Goal: Information Seeking & Learning: Learn about a topic

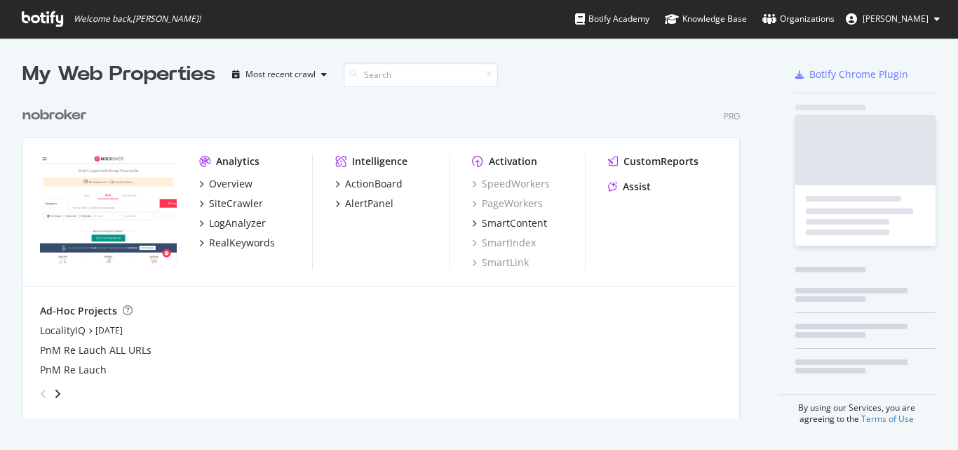
scroll to position [319, 718]
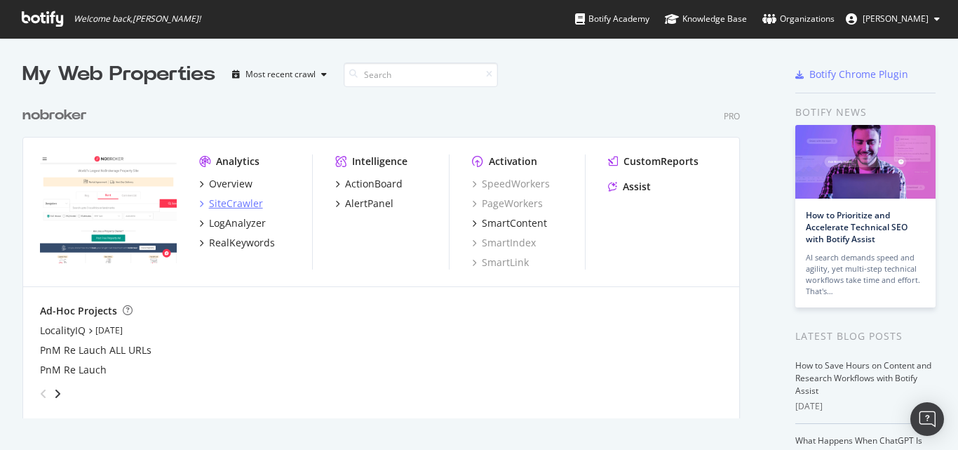
click at [236, 200] on div "SiteCrawler" at bounding box center [236, 203] width 54 height 14
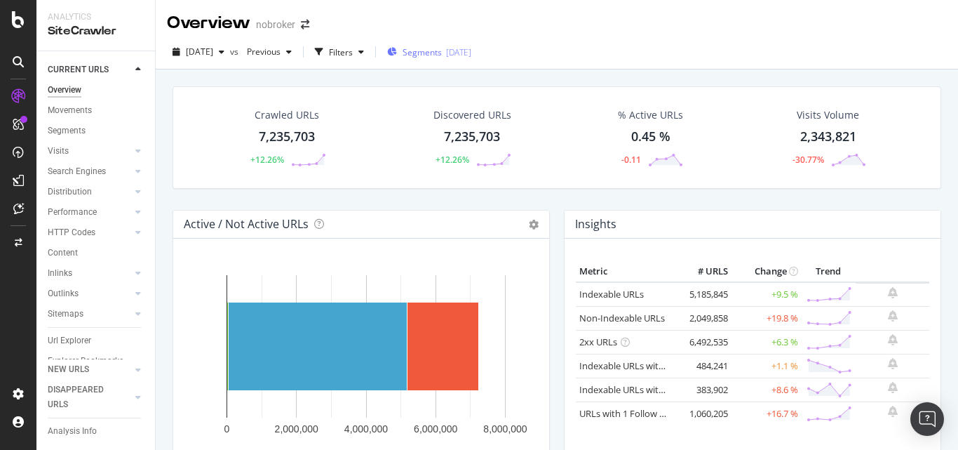
click at [442, 53] on span "Segments" at bounding box center [422, 52] width 39 height 12
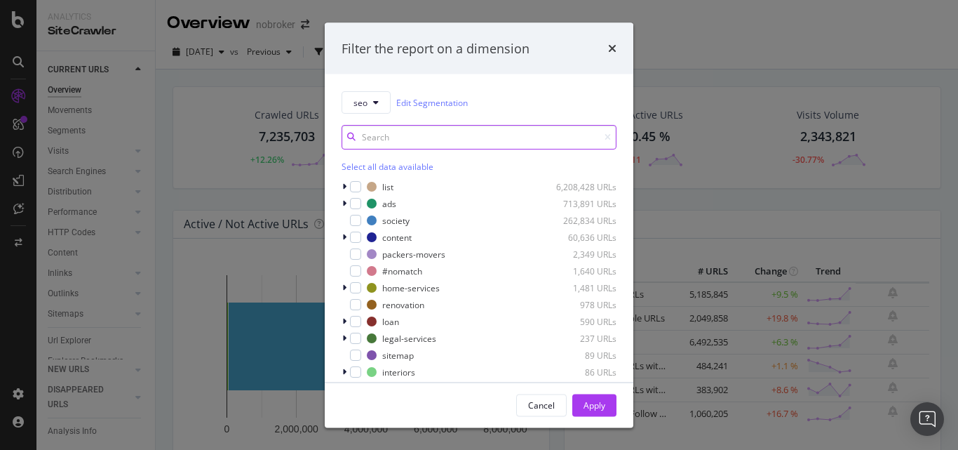
click at [364, 128] on input "modal" at bounding box center [479, 137] width 275 height 25
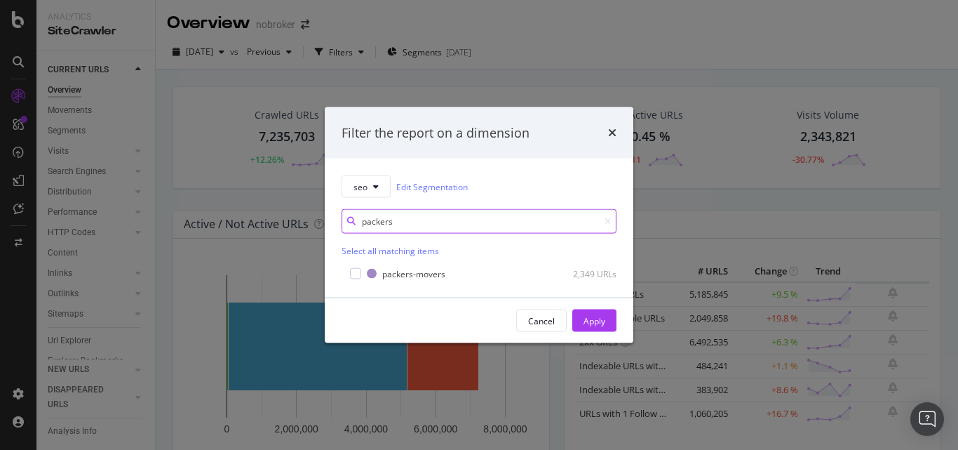
type input "packers"
click at [359, 265] on div "packers-movers 2,349 URLs" at bounding box center [479, 272] width 275 height 17
click at [358, 276] on div "modal" at bounding box center [355, 273] width 11 height 11
click at [590, 315] on div "Apply" at bounding box center [595, 320] width 22 height 12
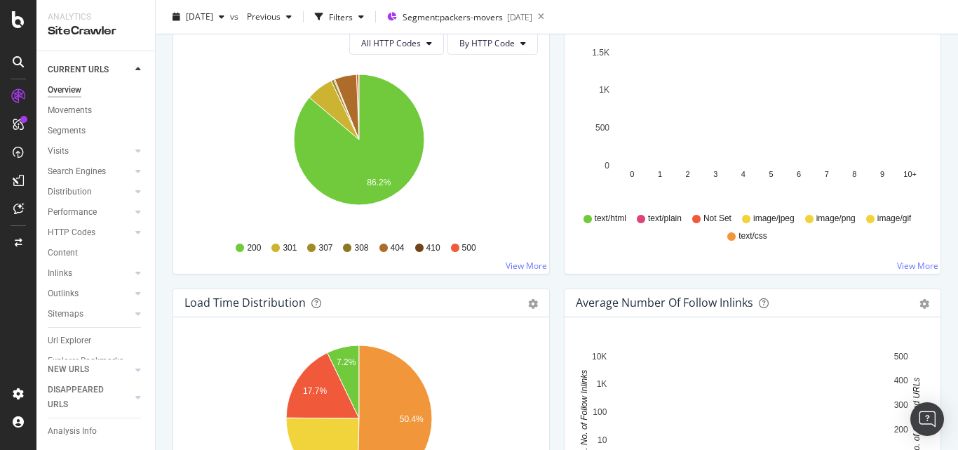
scroll to position [842, 0]
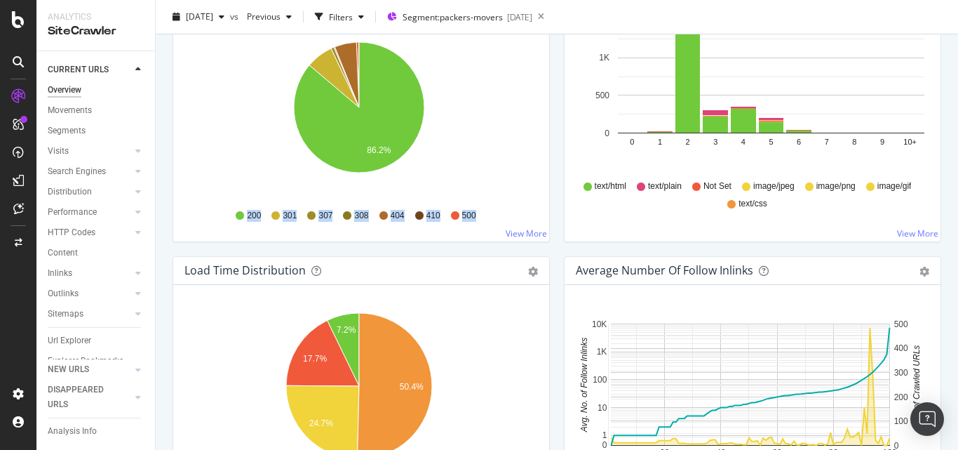
drag, startPoint x: 229, startPoint y: 212, endPoint x: 504, endPoint y: 216, distance: 275.0
click at [504, 216] on div "200 301 307 308 404 410 500" at bounding box center [362, 216] width 340 height 32
click at [549, 189] on div "HTTP Status Codes Distribution Pie Table Export as CSV Add to Custom Report All…" at bounding box center [361, 108] width 391 height 296
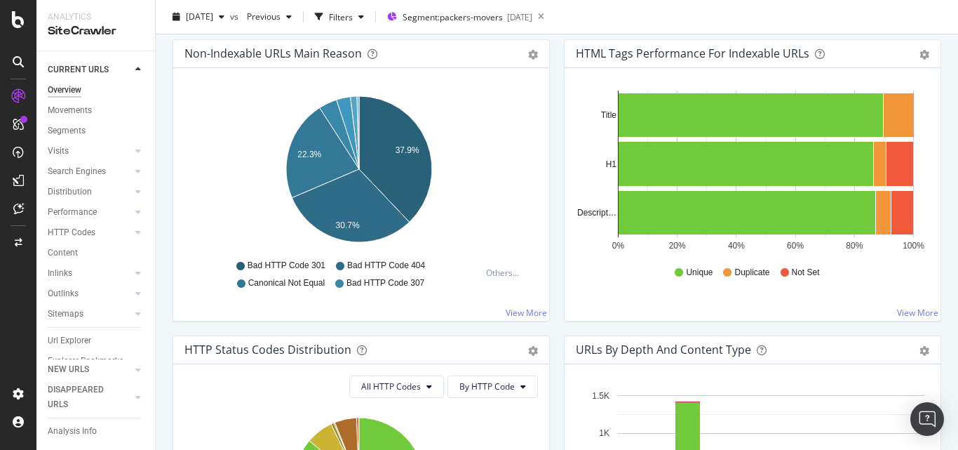
scroll to position [491, 0]
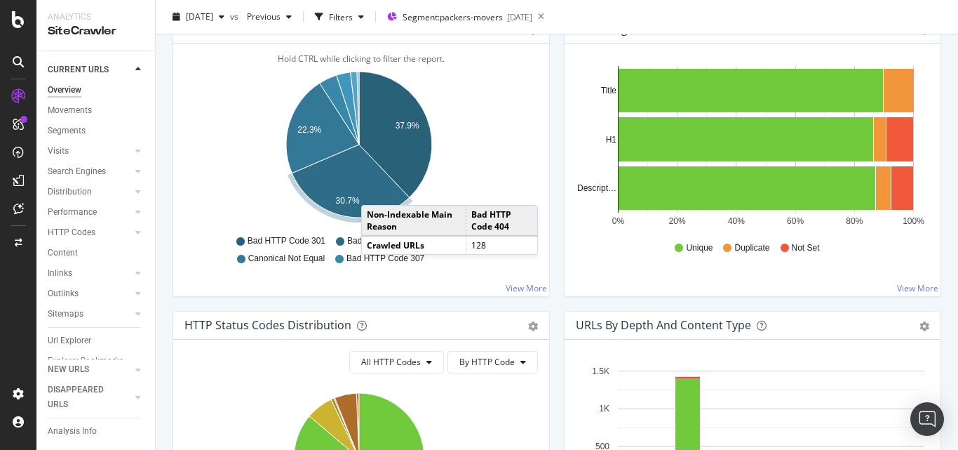
click at [375, 191] on icon "A chart." at bounding box center [350, 181] width 117 height 73
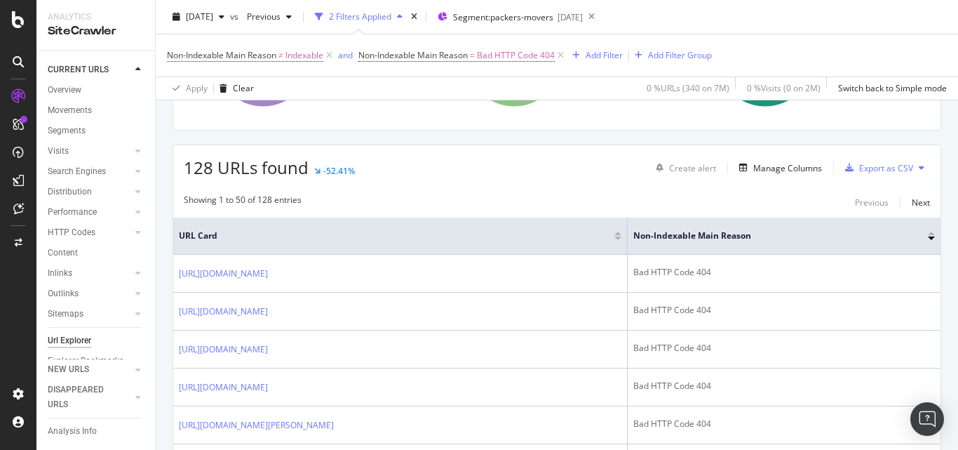
scroll to position [231, 0]
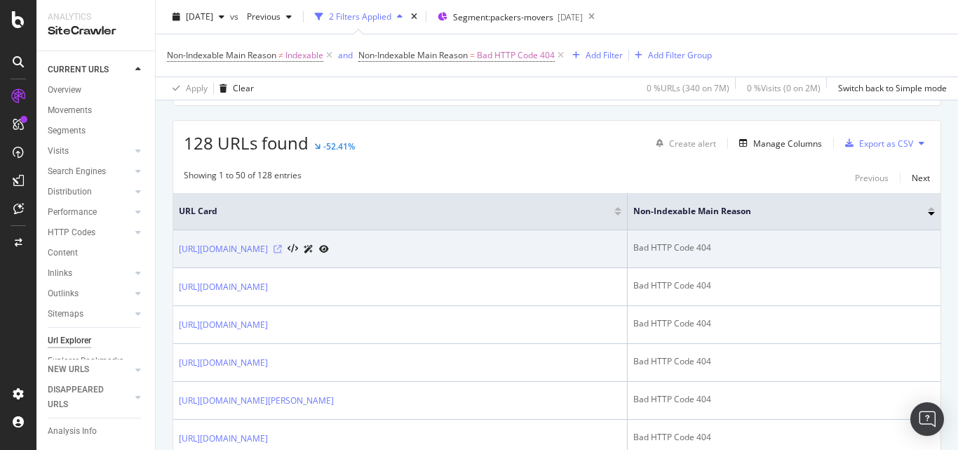
click at [282, 248] on icon at bounding box center [278, 249] width 8 height 8
drag, startPoint x: 175, startPoint y: 252, endPoint x: 449, endPoint y: 254, distance: 273.6
click at [449, 254] on td "https://www.nobroker.in/packers-and-movers/btm-layout-bangalore" at bounding box center [400, 249] width 455 height 38
copy link "https://www.nobroker.in/packers-and-movers/btm-layout-bangalore"
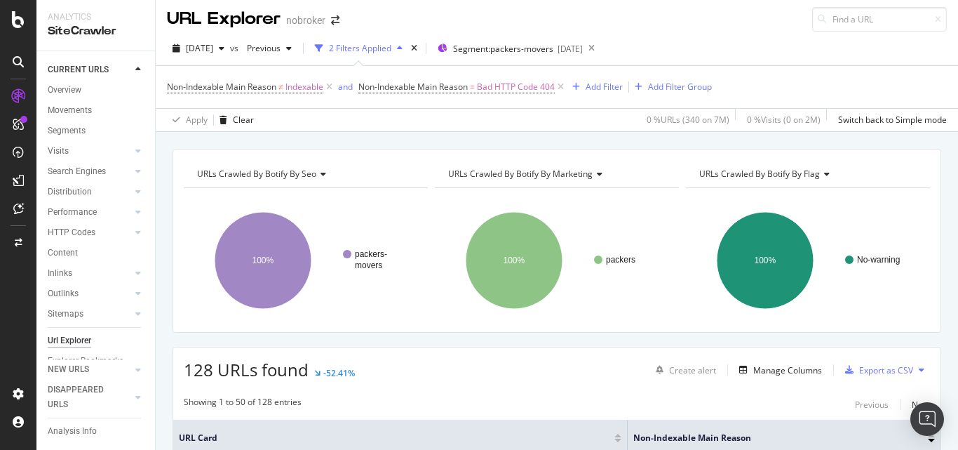
scroll to position [0, 0]
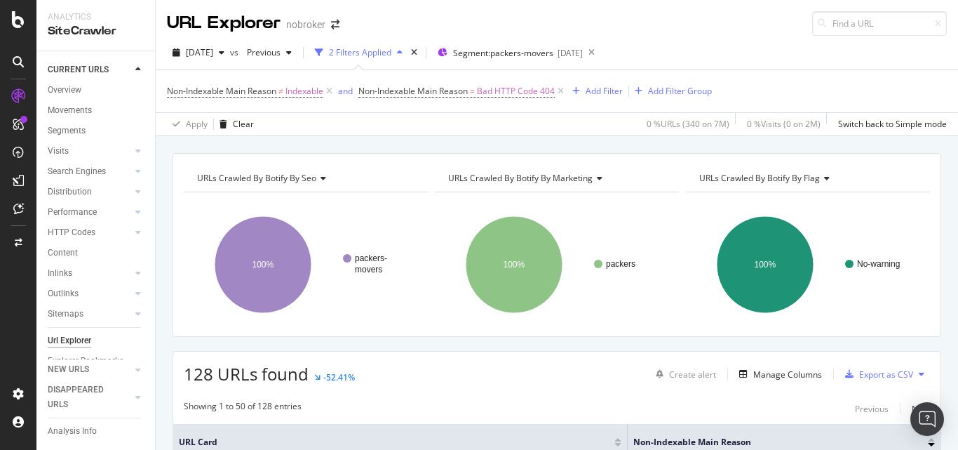
click at [632, 145] on div "URLs Crawled By Botify By seo Chart (by Value) Table Expand Export as CSV Expor…" at bounding box center [557, 153] width 802 height 34
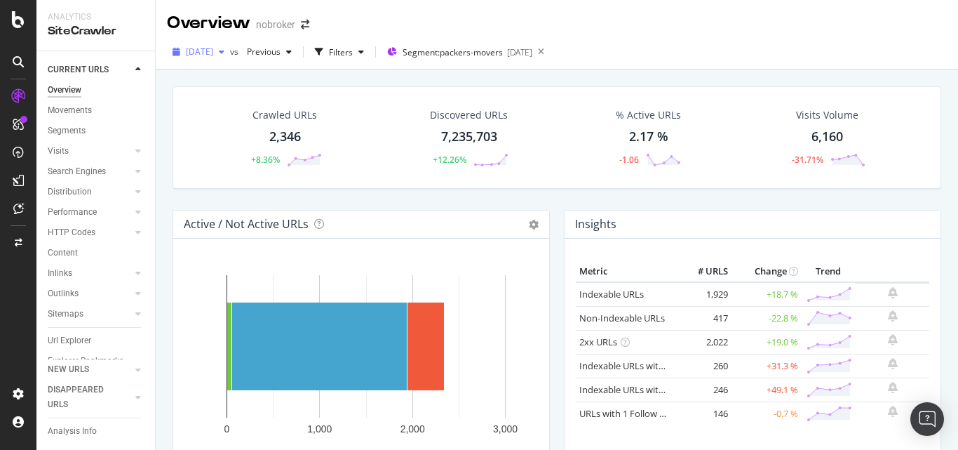
click at [213, 50] on span "[DATE]" at bounding box center [199, 52] width 27 height 12
click at [396, 74] on div "Crawled URLs 2,346 +8.36% Discovered URLs 7,235,703 +12.26% % Active URLs 2.17 …" at bounding box center [557, 294] width 802 height 450
click at [276, 130] on div "2,346" at bounding box center [285, 137] width 32 height 18
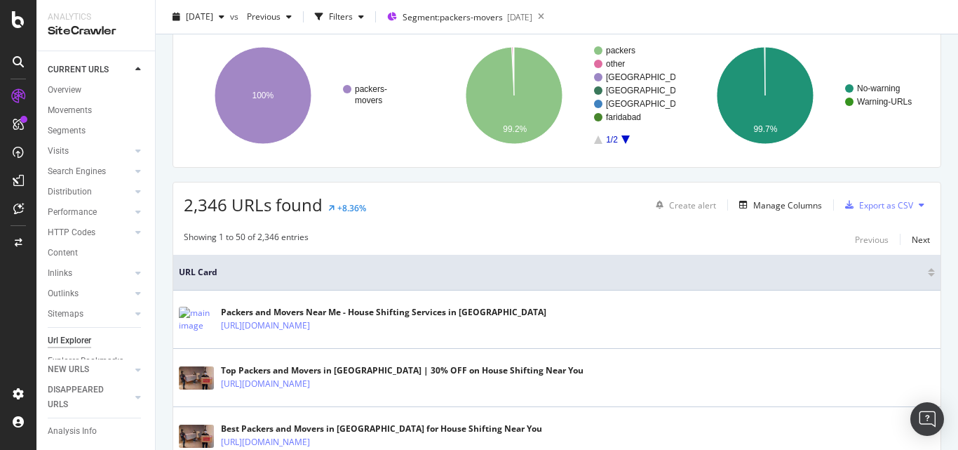
scroll to position [70, 0]
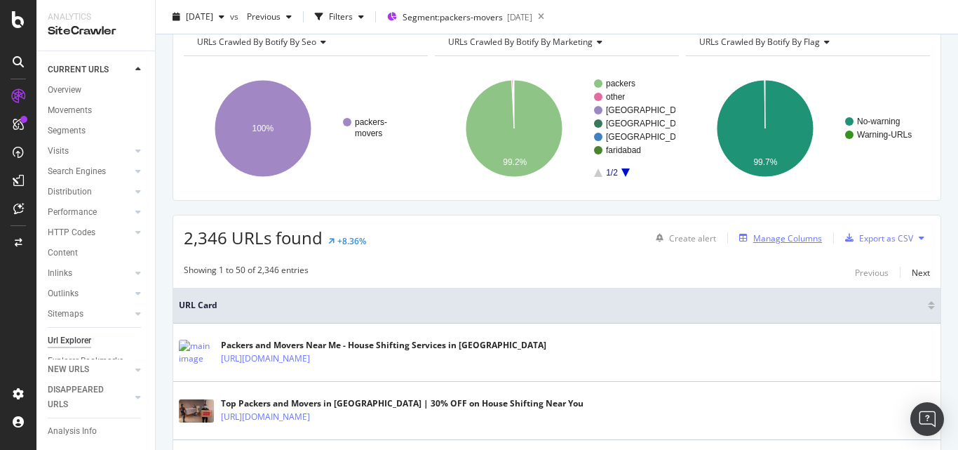
click at [772, 234] on div "Manage Columns" at bounding box center [787, 238] width 69 height 12
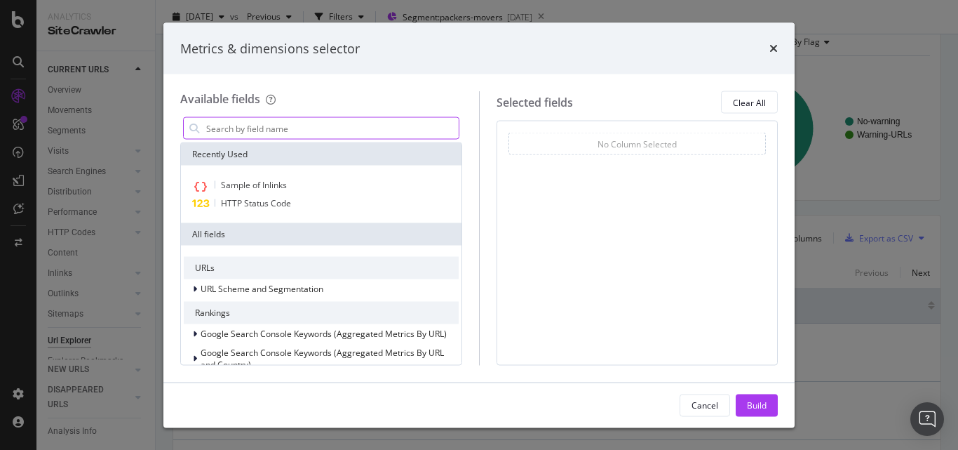
click at [308, 128] on input "modal" at bounding box center [332, 128] width 254 height 21
click at [301, 206] on div "HTTP Status Code" at bounding box center [321, 203] width 275 height 17
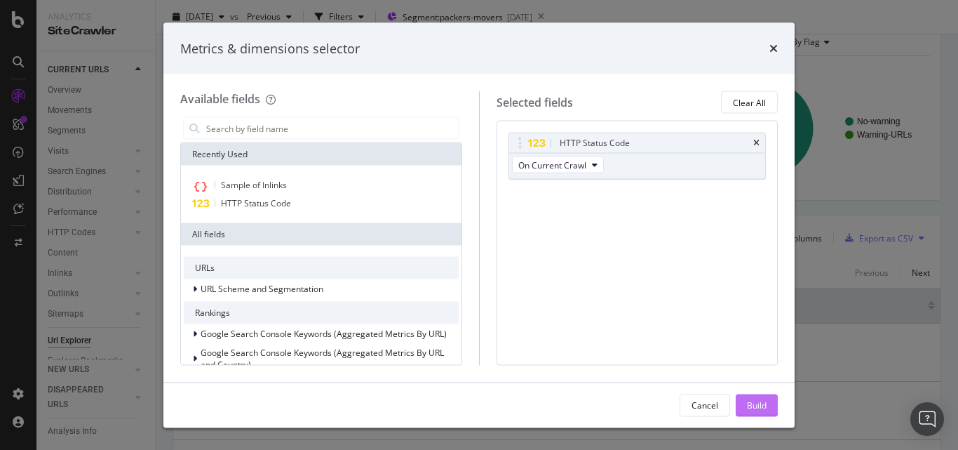
click at [753, 399] on div "Build" at bounding box center [757, 404] width 20 height 12
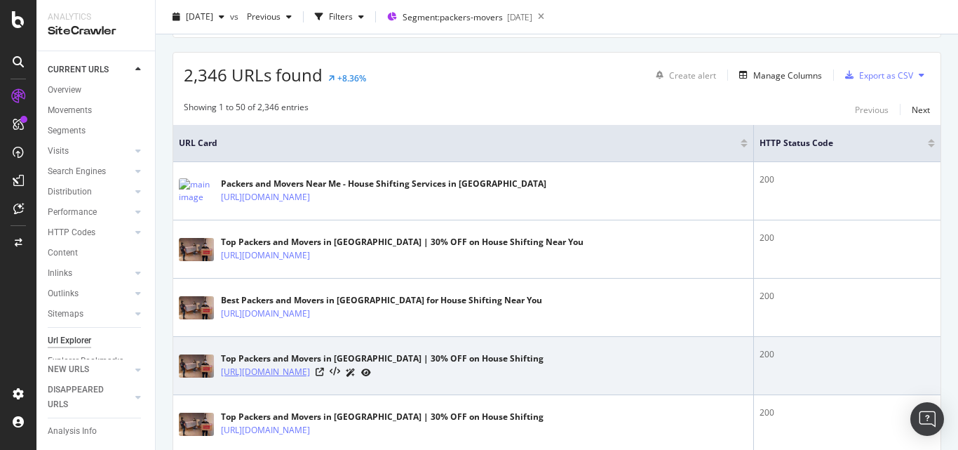
scroll to position [210, 0]
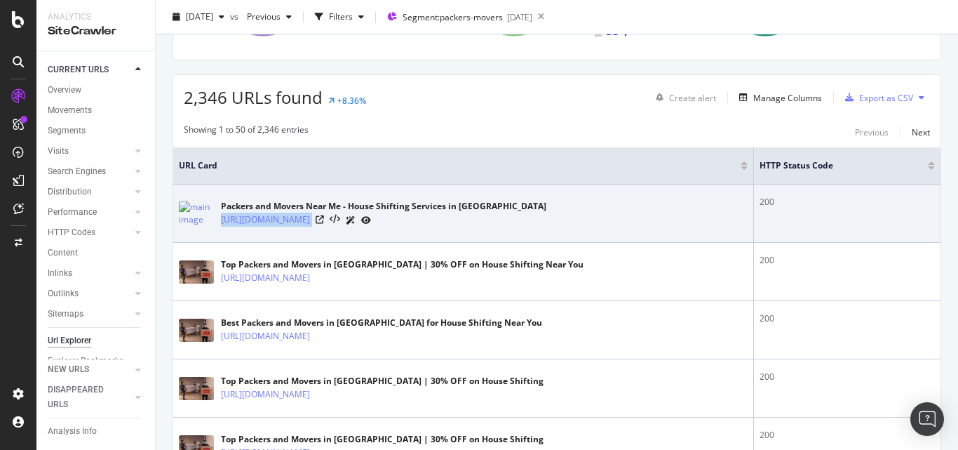
drag, startPoint x: 218, startPoint y: 222, endPoint x: 405, endPoint y: 222, distance: 186.6
click at [405, 222] on div "Packers and Movers Near Me - House Shifting Services in India https://www.nobro…" at bounding box center [463, 213] width 569 height 35
copy div "[URL][DOMAIN_NAME]"
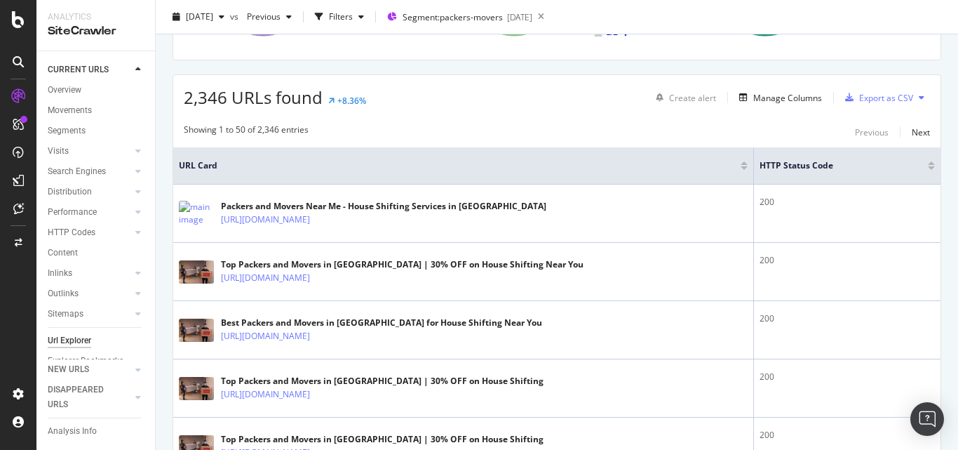
click at [546, 152] on th "URL Card" at bounding box center [463, 165] width 581 height 37
click at [878, 100] on div "Export as CSV" at bounding box center [886, 98] width 54 height 12
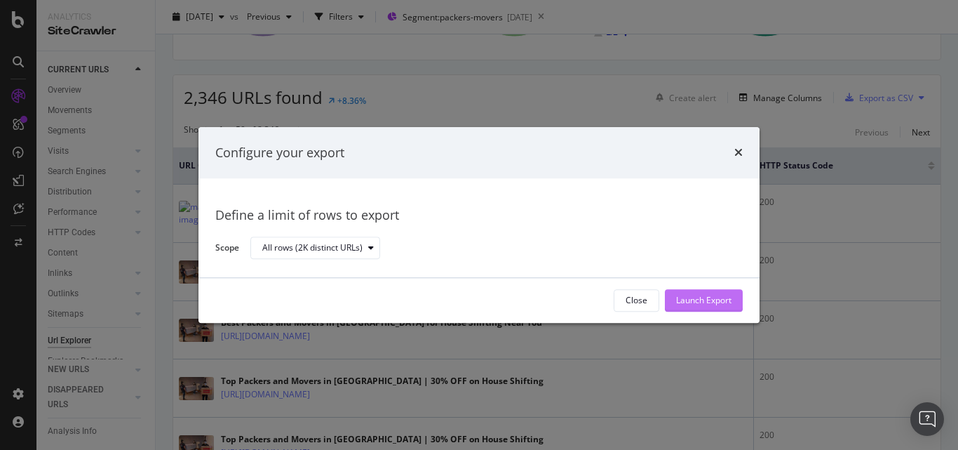
click at [715, 304] on div "Launch Export" at bounding box center [703, 301] width 55 height 12
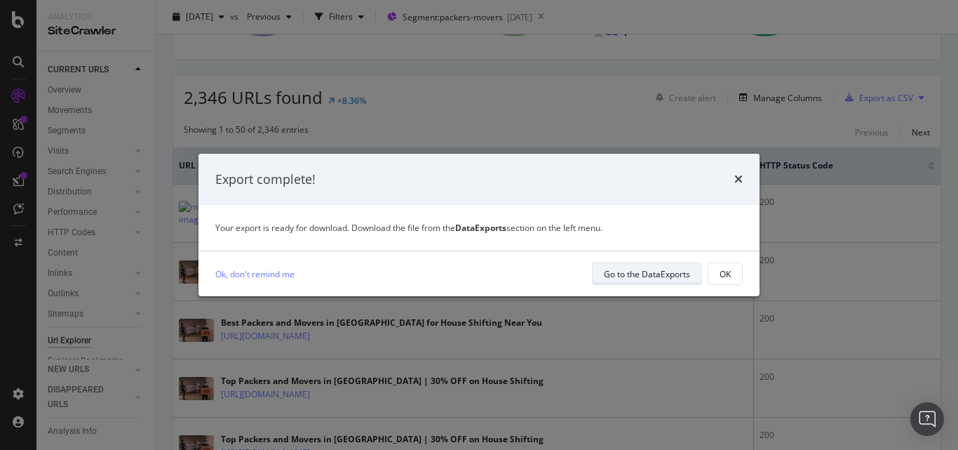
click at [673, 272] on div "Go to the DataExports" at bounding box center [647, 274] width 86 height 12
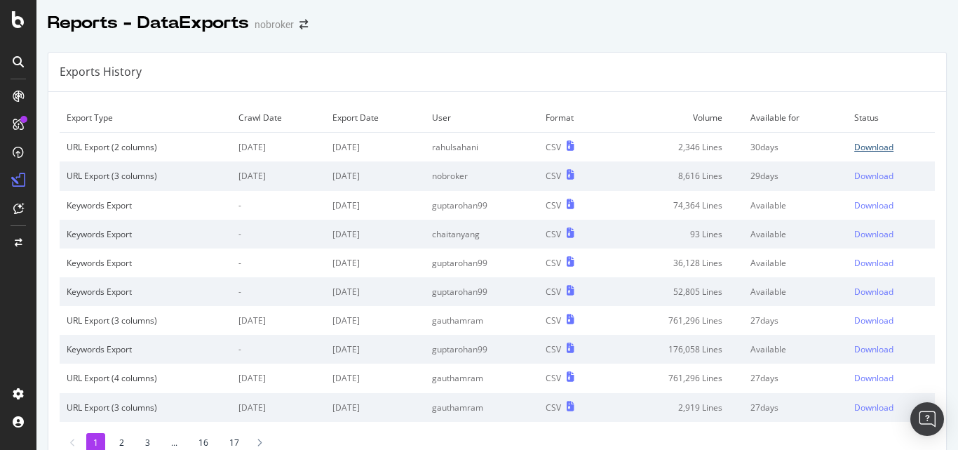
click at [854, 145] on div "Download" at bounding box center [873, 147] width 39 height 12
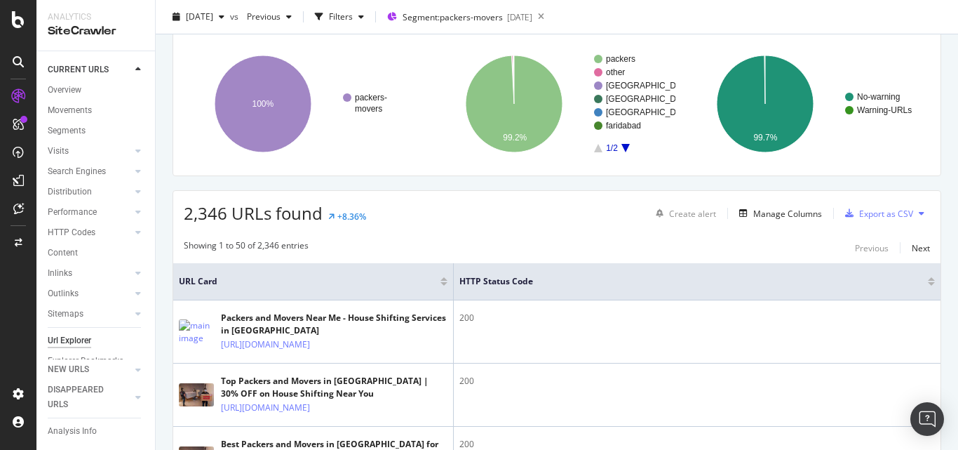
scroll to position [210, 0]
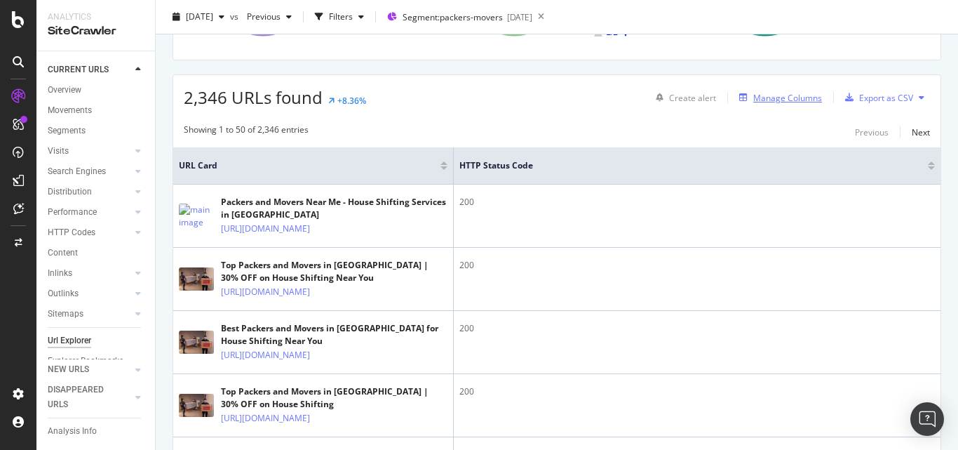
click at [762, 95] on div "Manage Columns" at bounding box center [787, 98] width 69 height 12
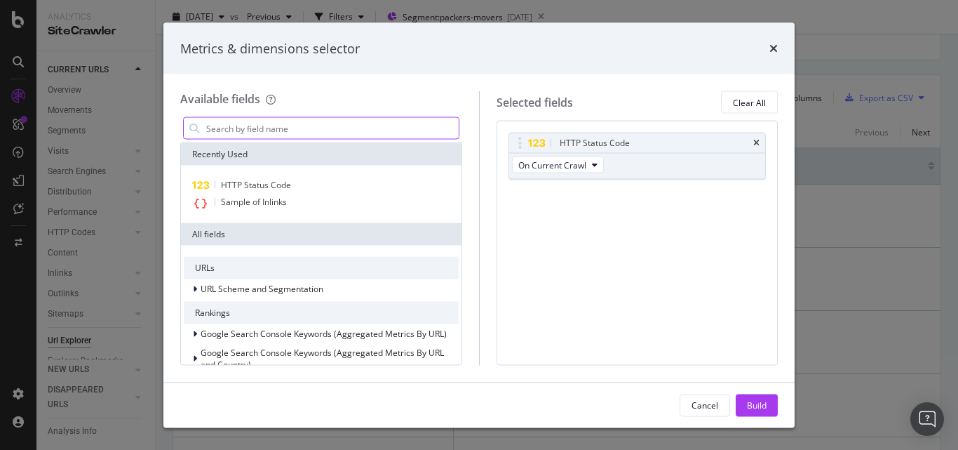
click at [339, 123] on input "modal" at bounding box center [332, 128] width 254 height 21
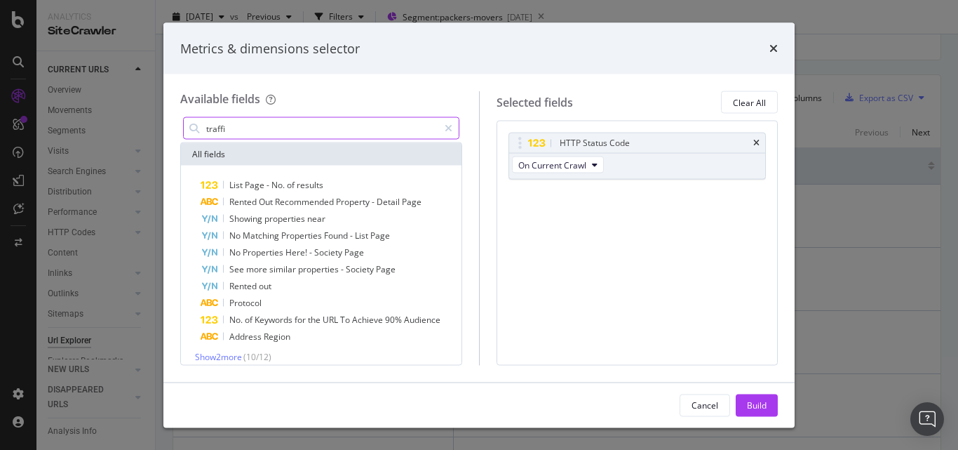
type input "traffic"
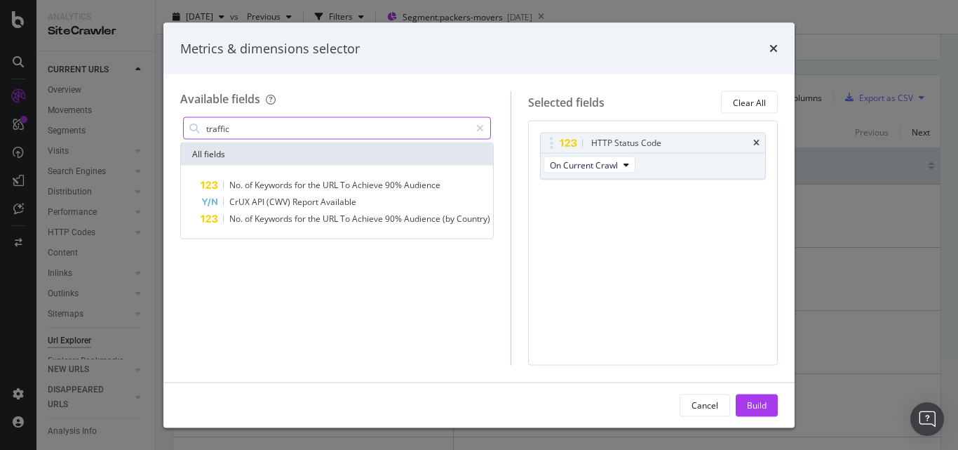
click at [323, 131] on input "traffic" at bounding box center [337, 128] width 265 height 21
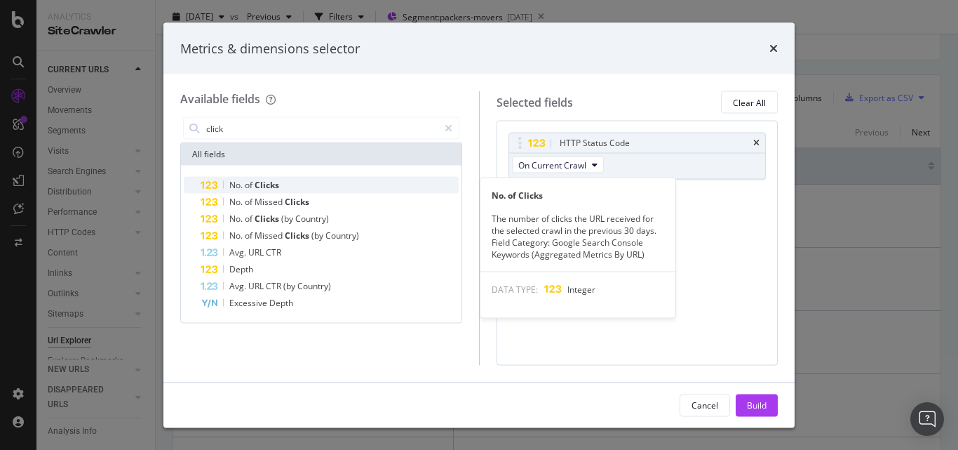
type input "click"
click at [299, 181] on div "No. of Clicks" at bounding box center [330, 185] width 258 height 17
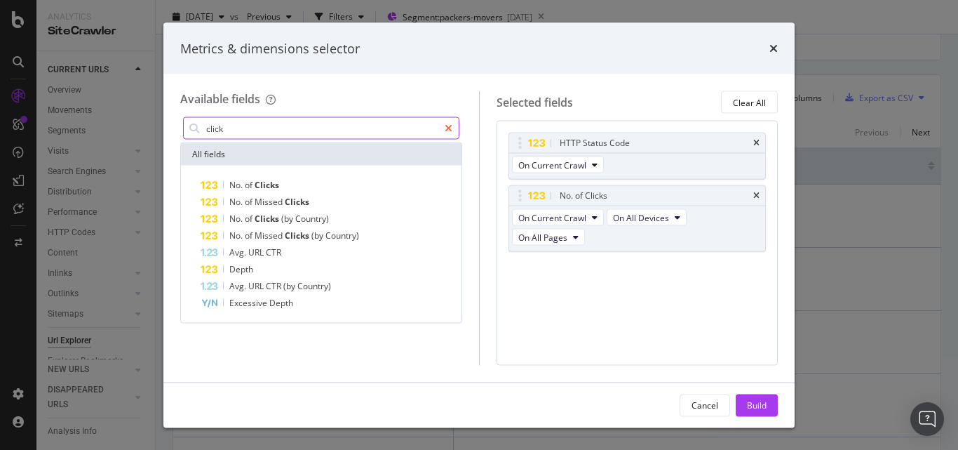
click at [445, 126] on icon "modal" at bounding box center [449, 128] width 8 height 10
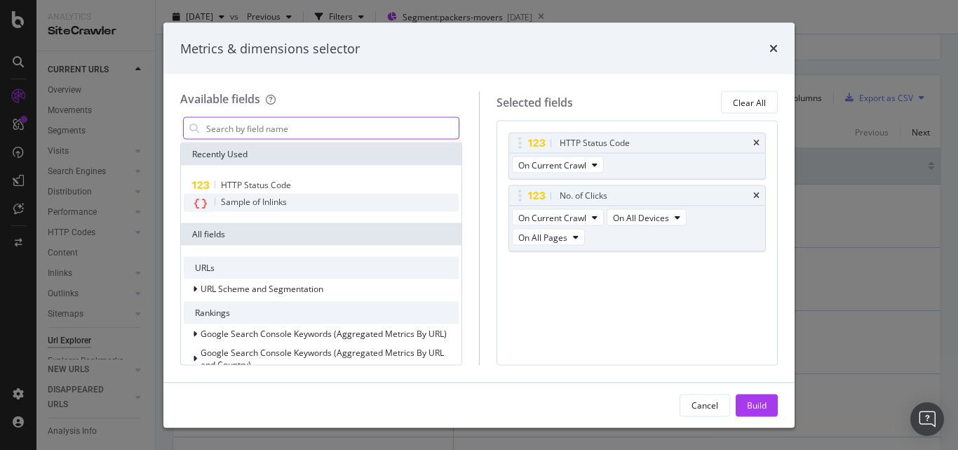
click at [286, 199] on span "Sample of Inlinks" at bounding box center [254, 202] width 66 height 12
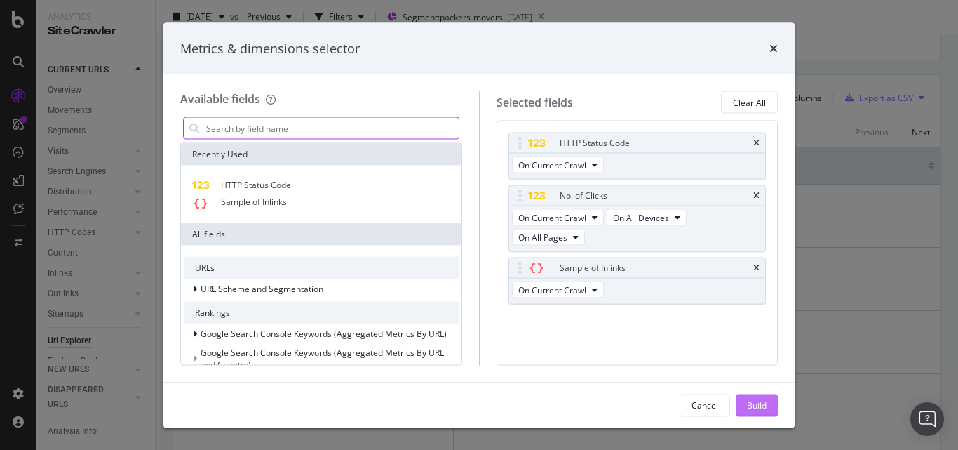
click at [755, 399] on div "Build" at bounding box center [757, 404] width 20 height 12
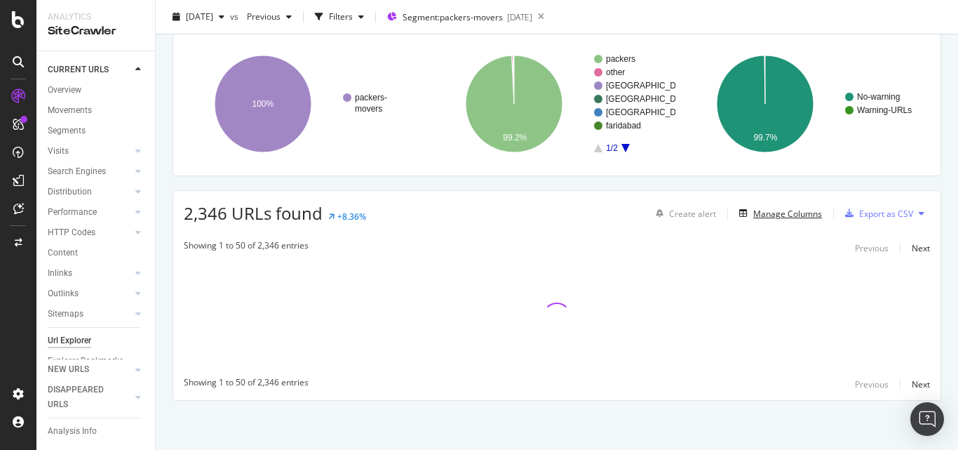
scroll to position [95, 0]
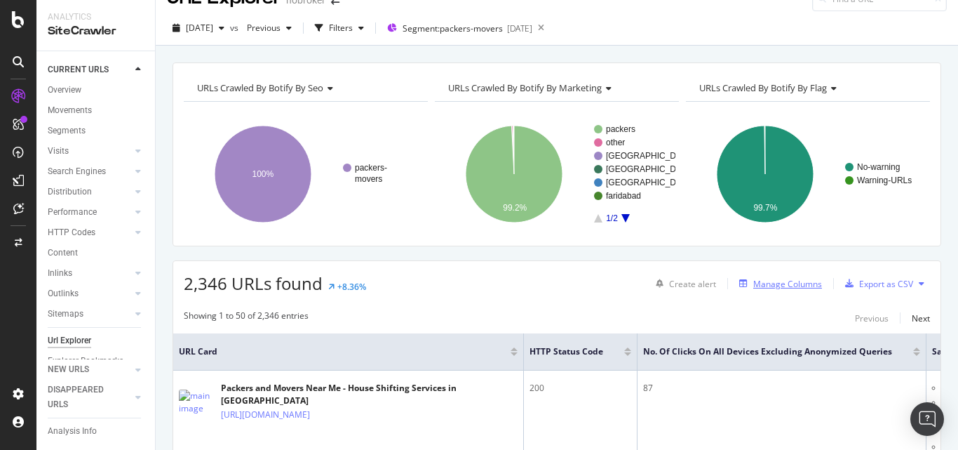
click at [765, 286] on div "Manage Columns" at bounding box center [787, 284] width 69 height 12
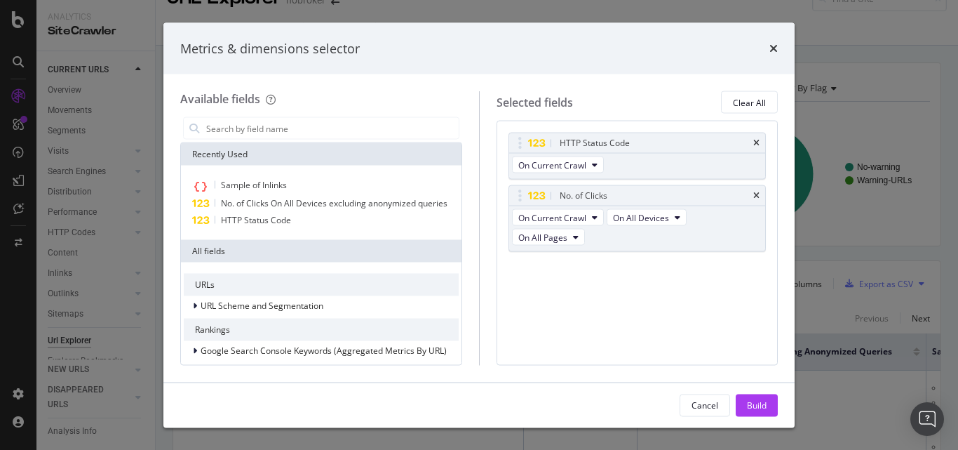
click at [762, 399] on div "Build" at bounding box center [757, 404] width 20 height 12
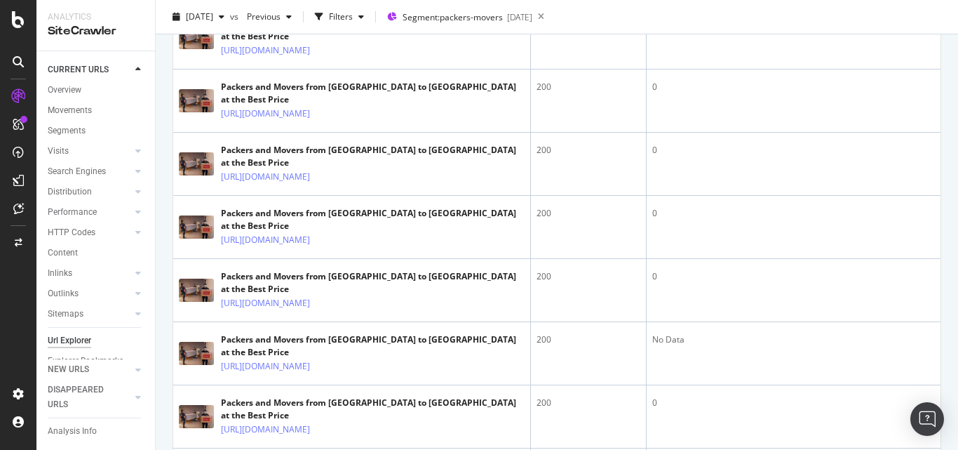
scroll to position [1848, 0]
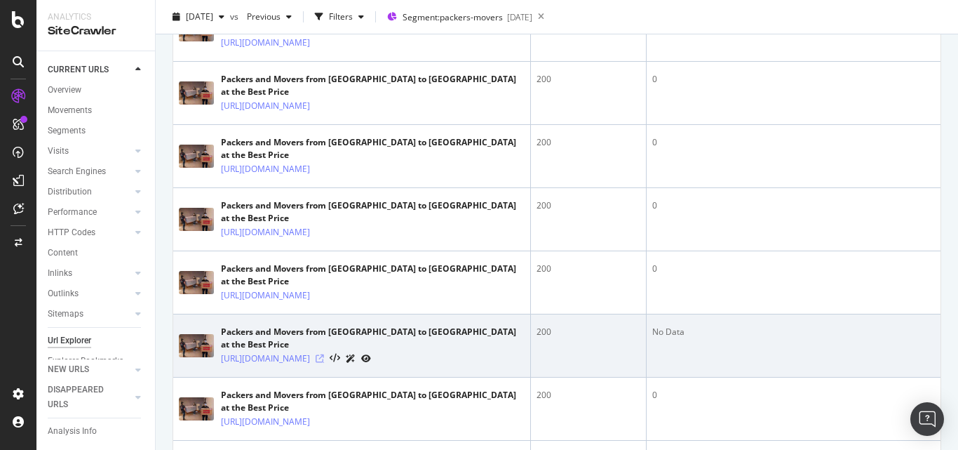
click at [324, 354] on icon at bounding box center [320, 358] width 8 height 8
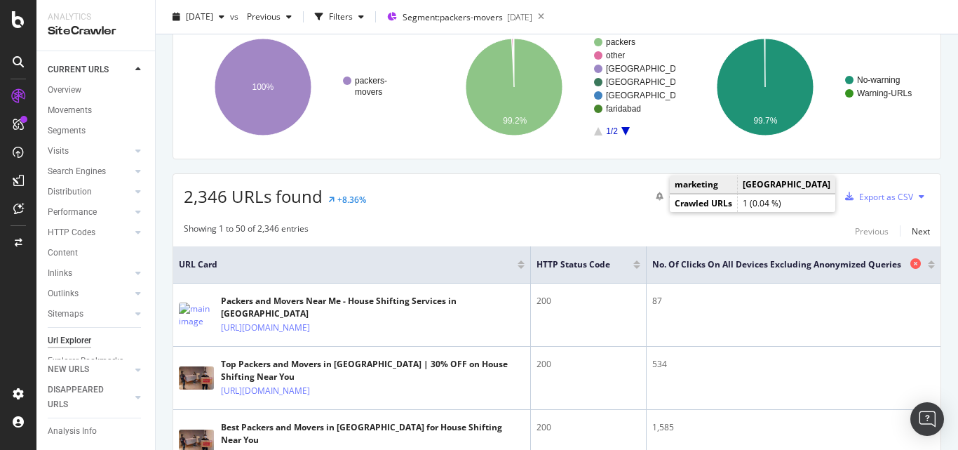
scroll to position [140, 0]
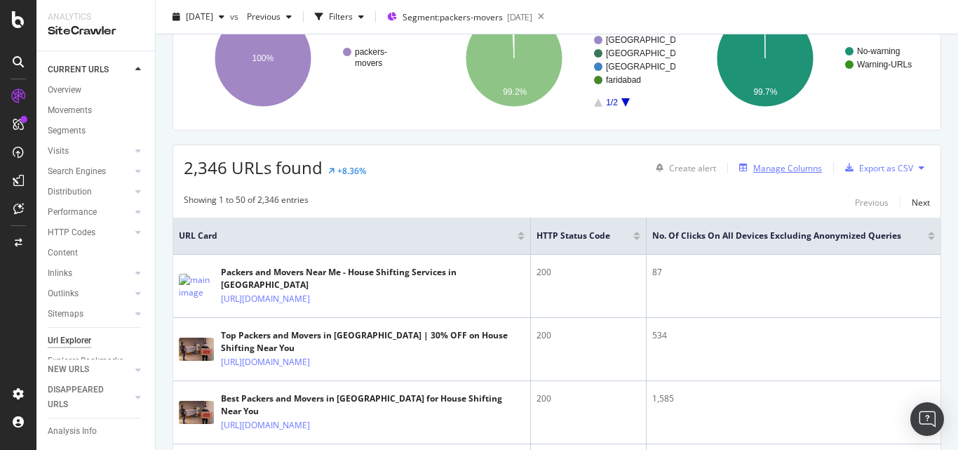
click at [766, 165] on div "Manage Columns" at bounding box center [787, 168] width 69 height 12
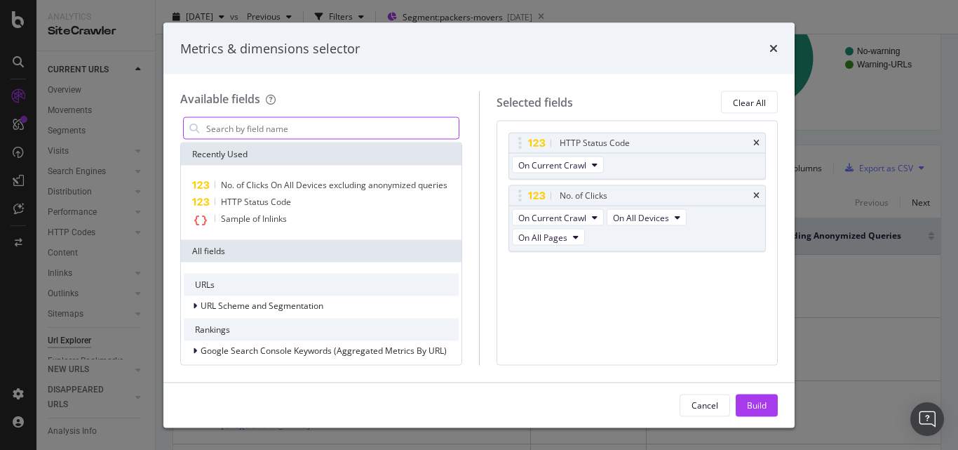
click at [318, 130] on input "modal" at bounding box center [332, 128] width 254 height 21
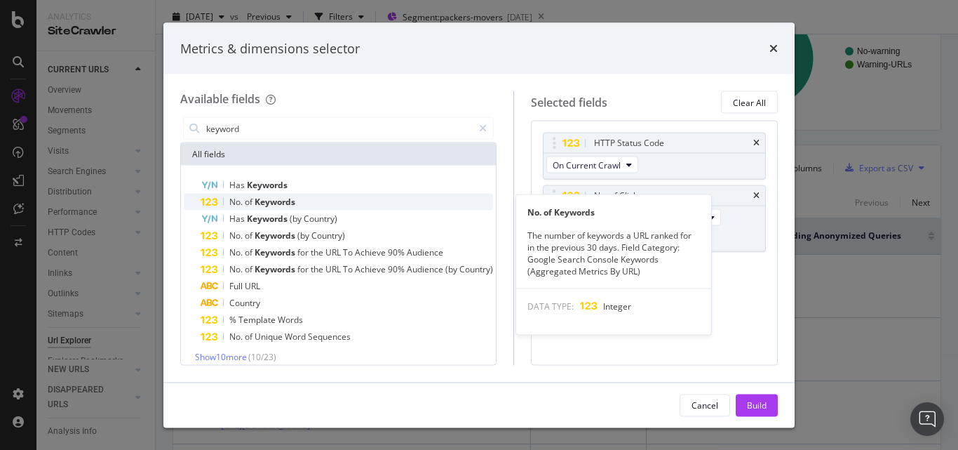
type input "keyword"
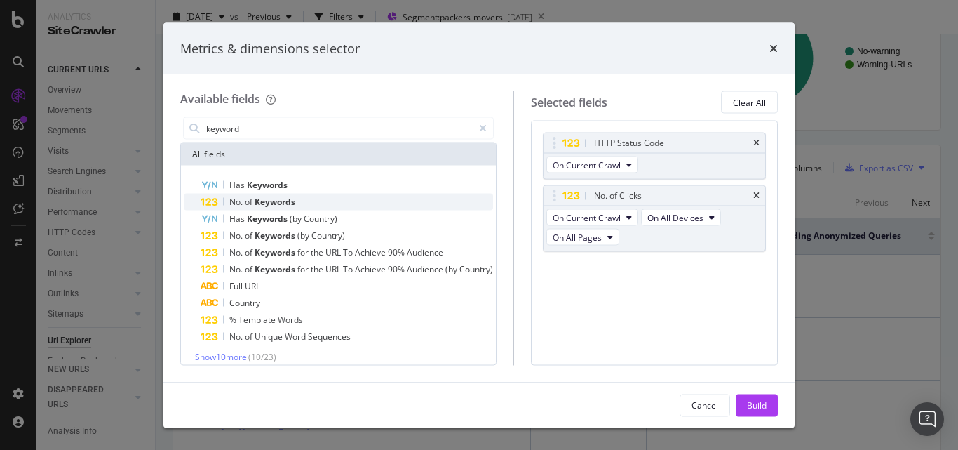
click at [309, 205] on div "No. of Keywords" at bounding box center [347, 202] width 293 height 17
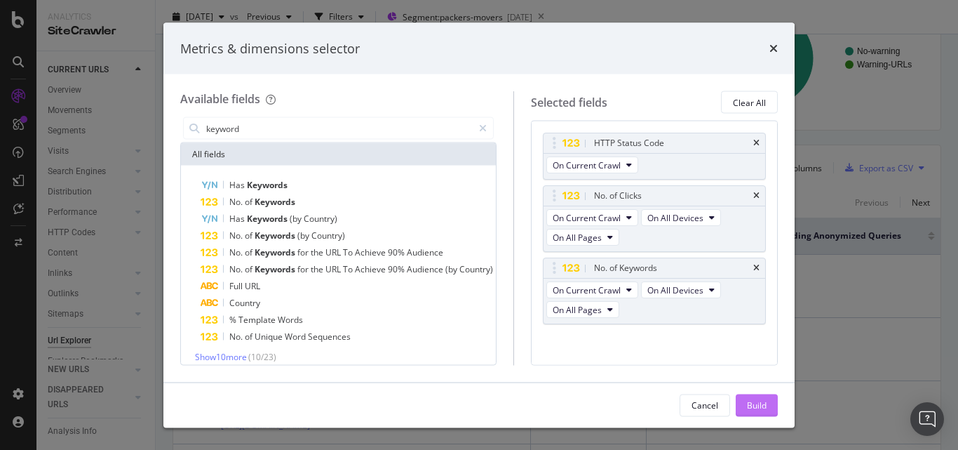
click at [748, 401] on div "Build" at bounding box center [757, 404] width 20 height 12
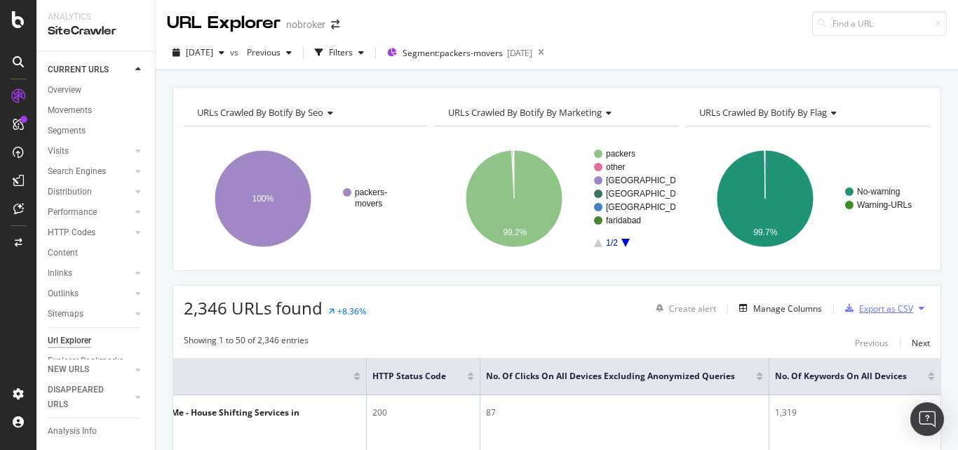
click at [874, 307] on div "Export as CSV" at bounding box center [886, 308] width 54 height 12
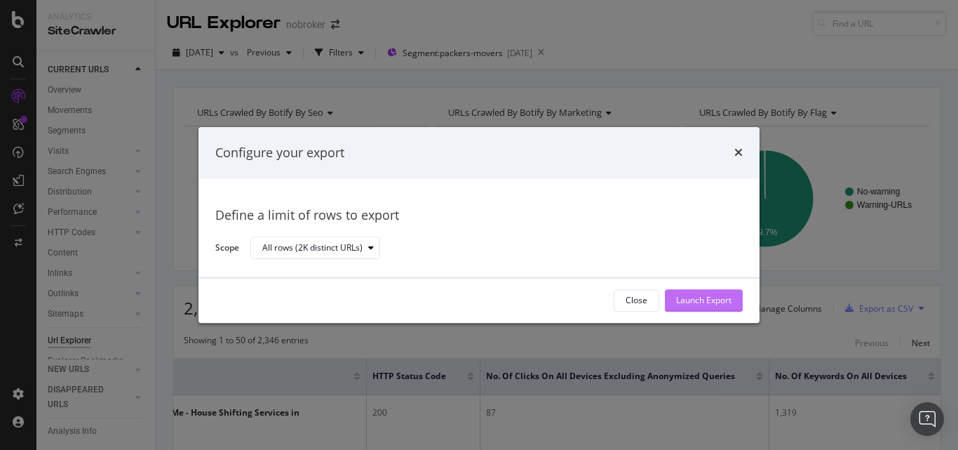
click at [720, 299] on div "Launch Export" at bounding box center [703, 301] width 55 height 12
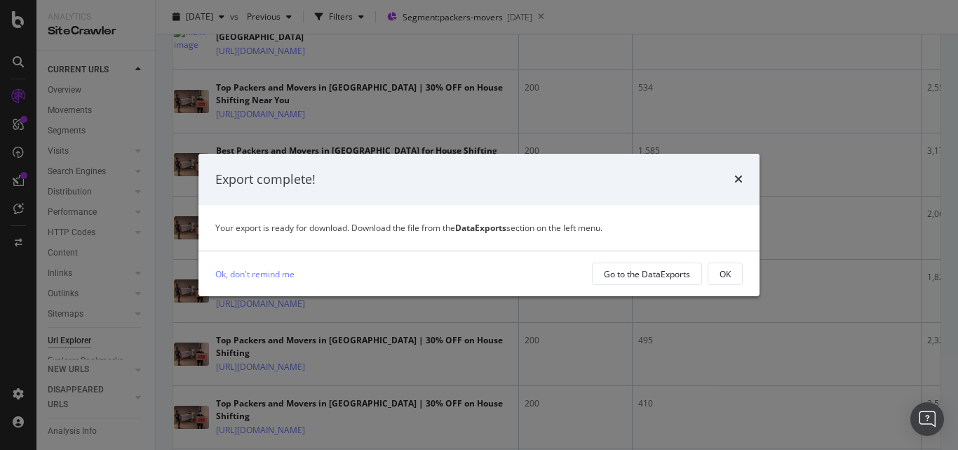
scroll to position [0, 4]
click at [652, 277] on div "Go to the DataExports" at bounding box center [647, 274] width 86 height 12
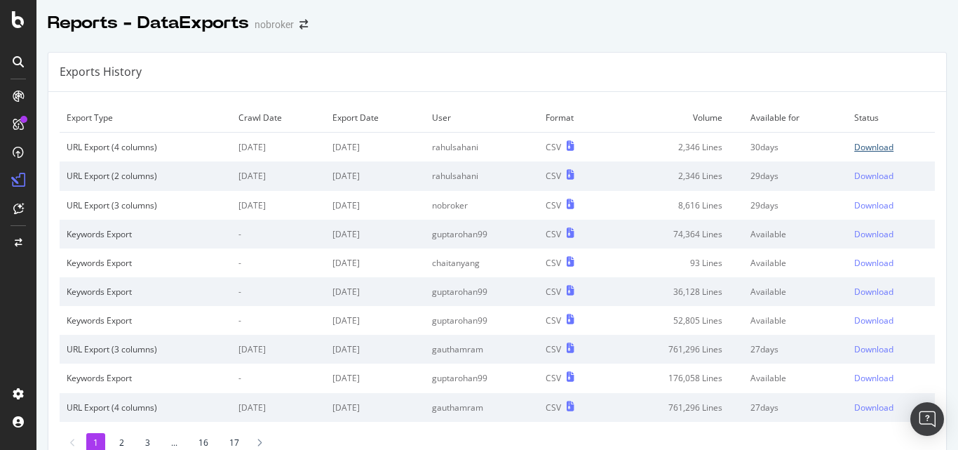
click at [859, 143] on div "Download" at bounding box center [873, 147] width 39 height 12
